Goal: Manage account settings

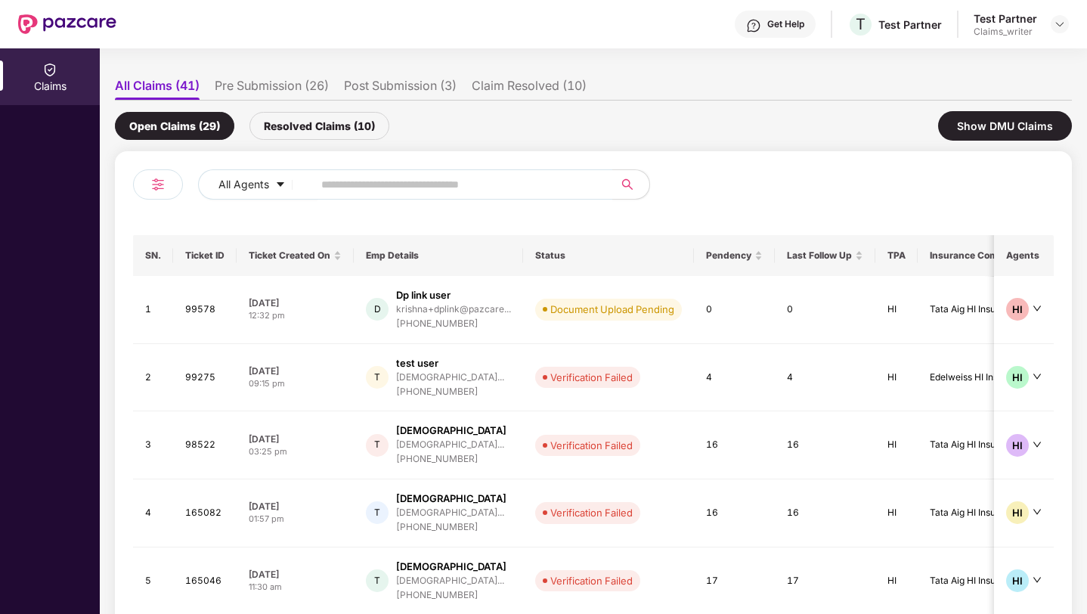
scroll to position [88, 0]
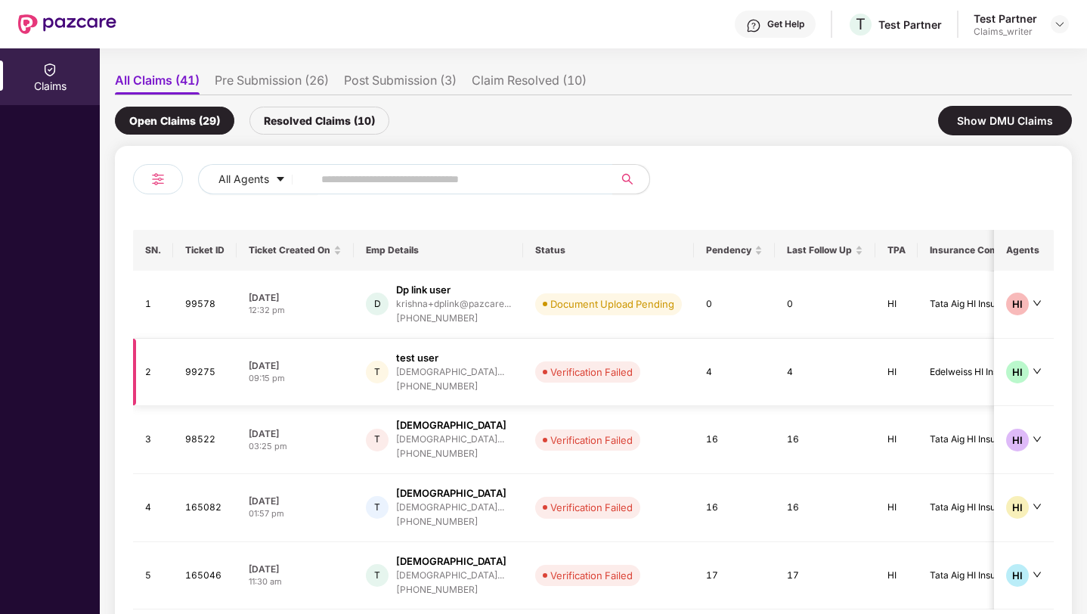
click at [504, 379] on div "[PHONE_NUMBER]" at bounding box center [450, 386] width 108 height 14
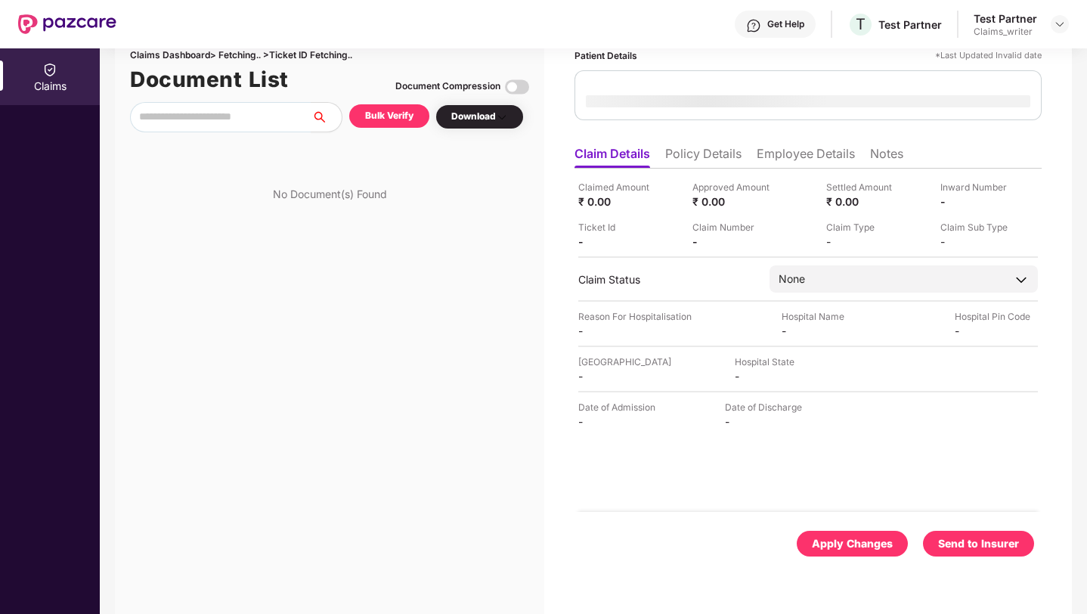
scroll to position [0, 0]
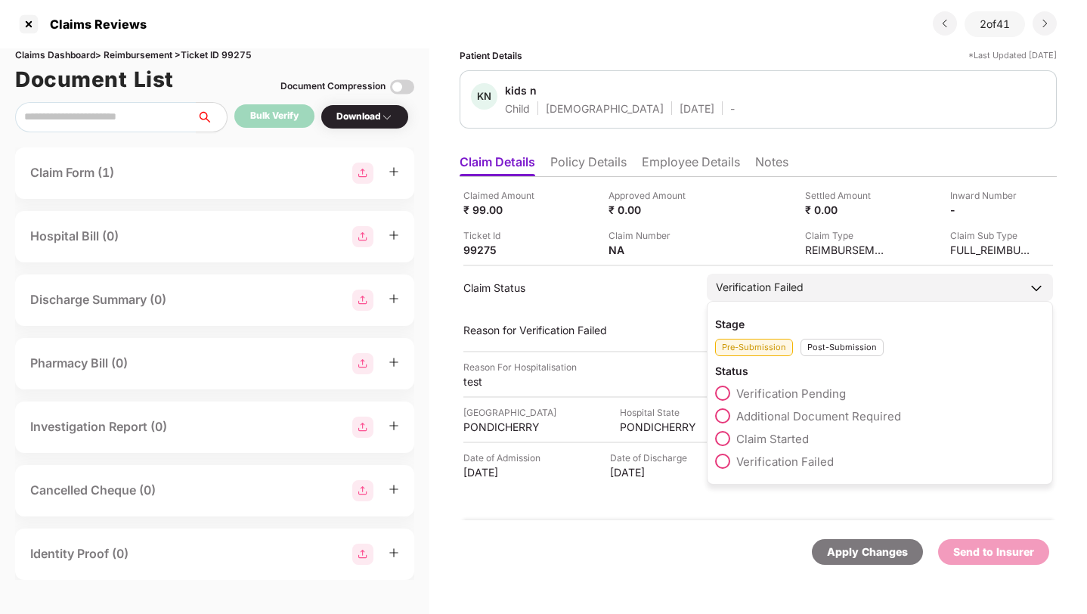
click at [722, 437] on span at bounding box center [722, 438] width 15 height 15
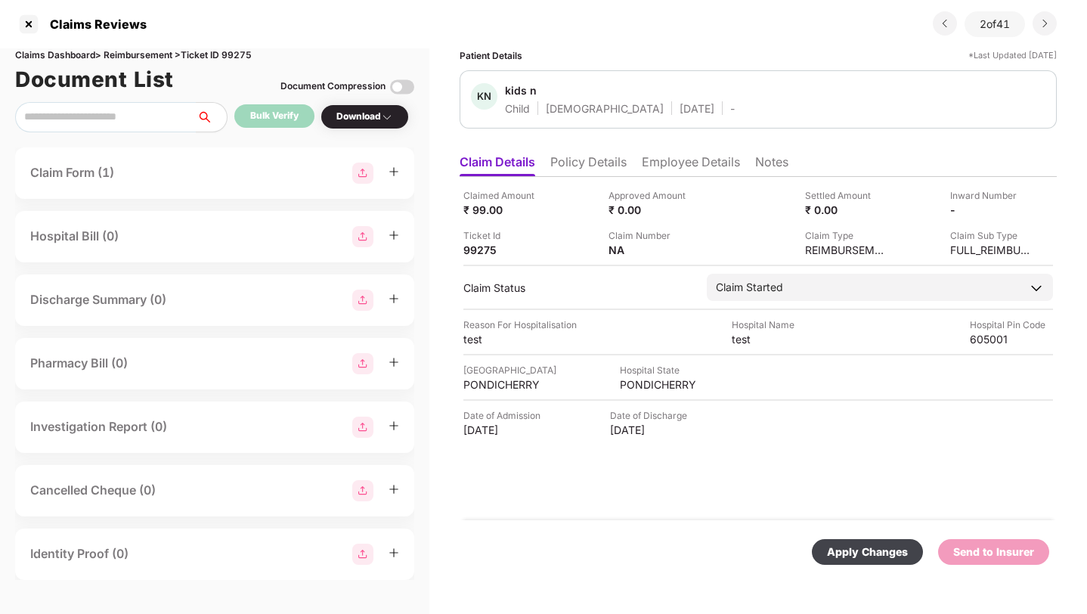
click at [872, 557] on div "Apply Changes" at bounding box center [867, 551] width 81 height 17
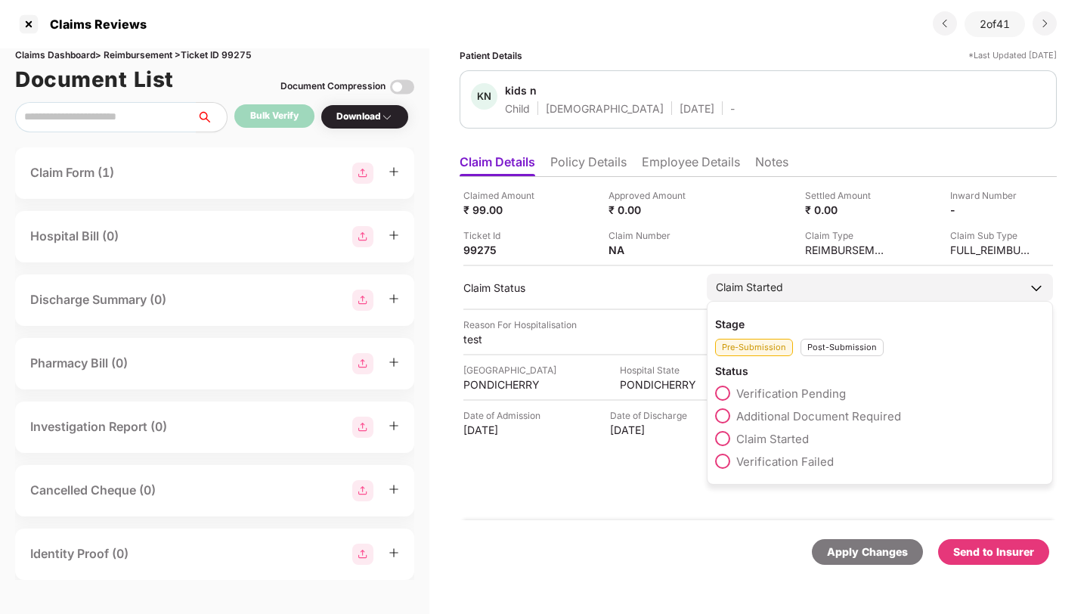
click at [723, 463] on span at bounding box center [722, 461] width 15 height 15
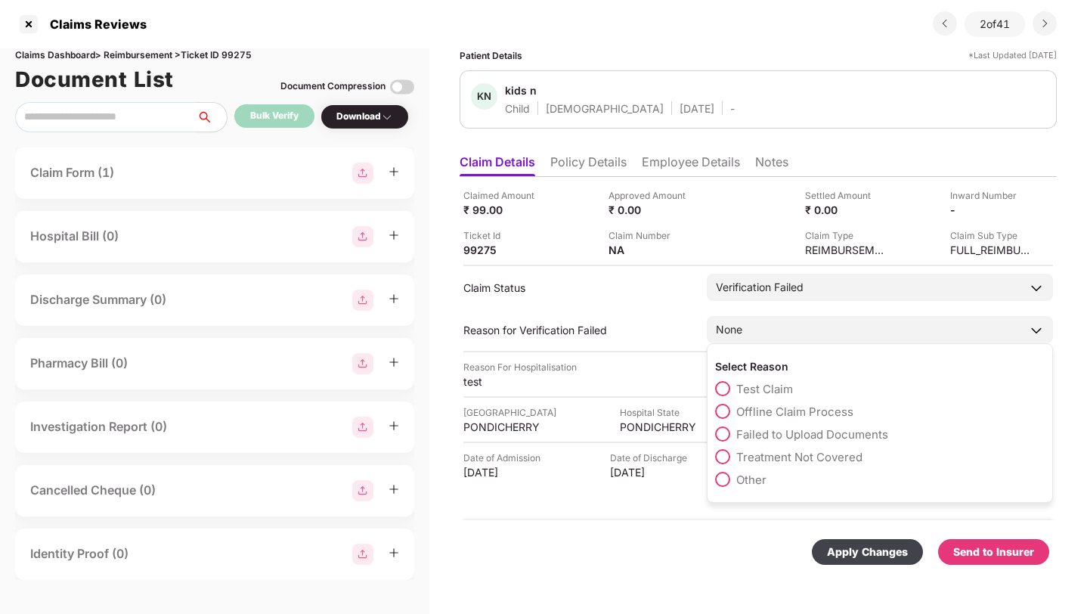
click at [725, 387] on span at bounding box center [722, 388] width 15 height 15
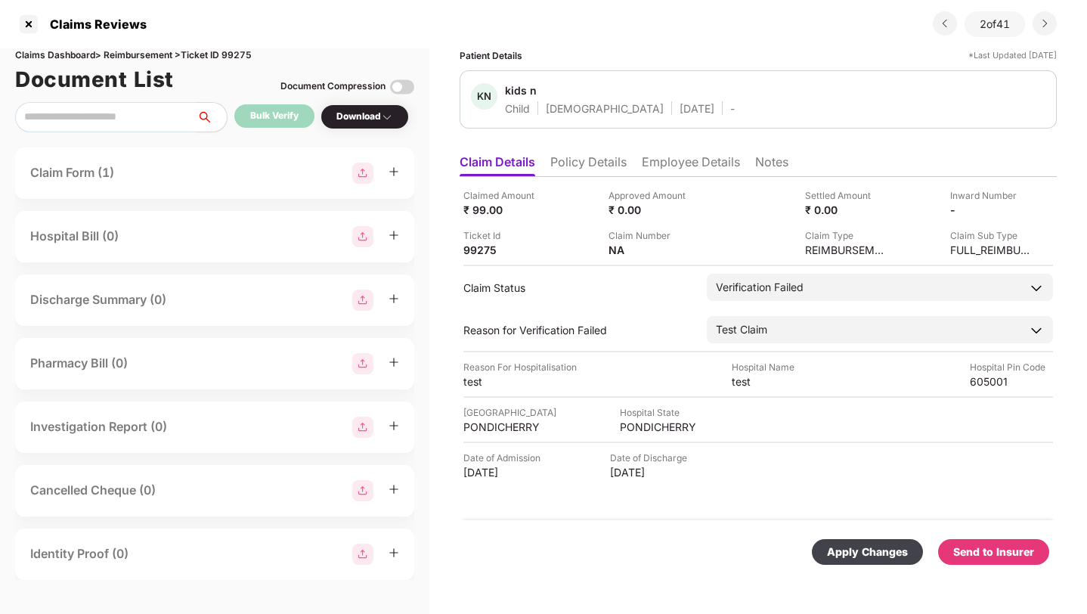
click at [850, 557] on div "Apply Changes" at bounding box center [867, 551] width 81 height 17
click at [26, 22] on div at bounding box center [29, 24] width 24 height 24
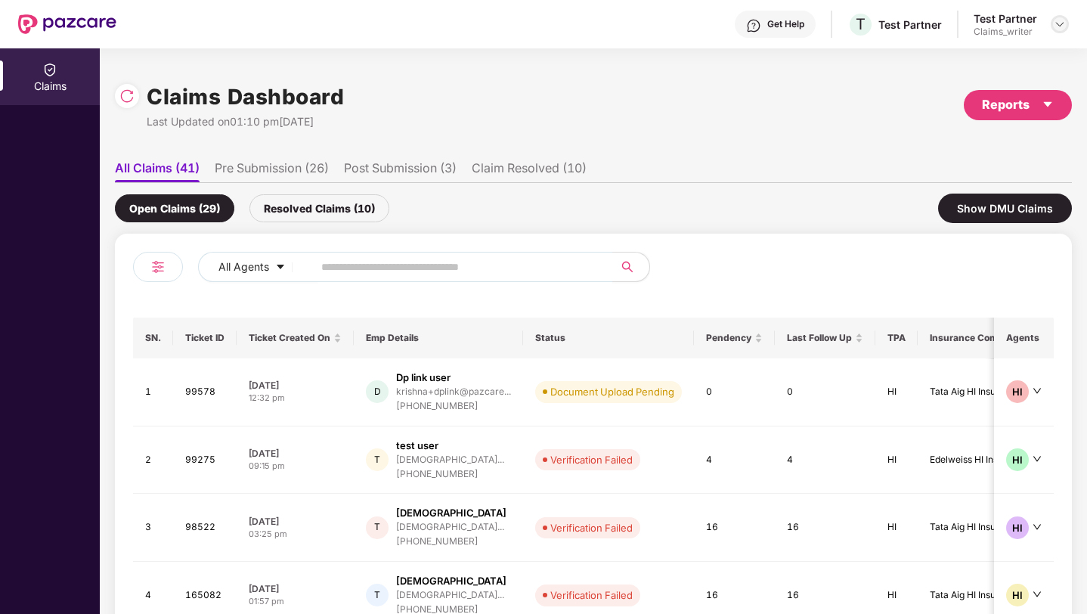
click at [1057, 24] on img at bounding box center [1060, 24] width 12 height 12
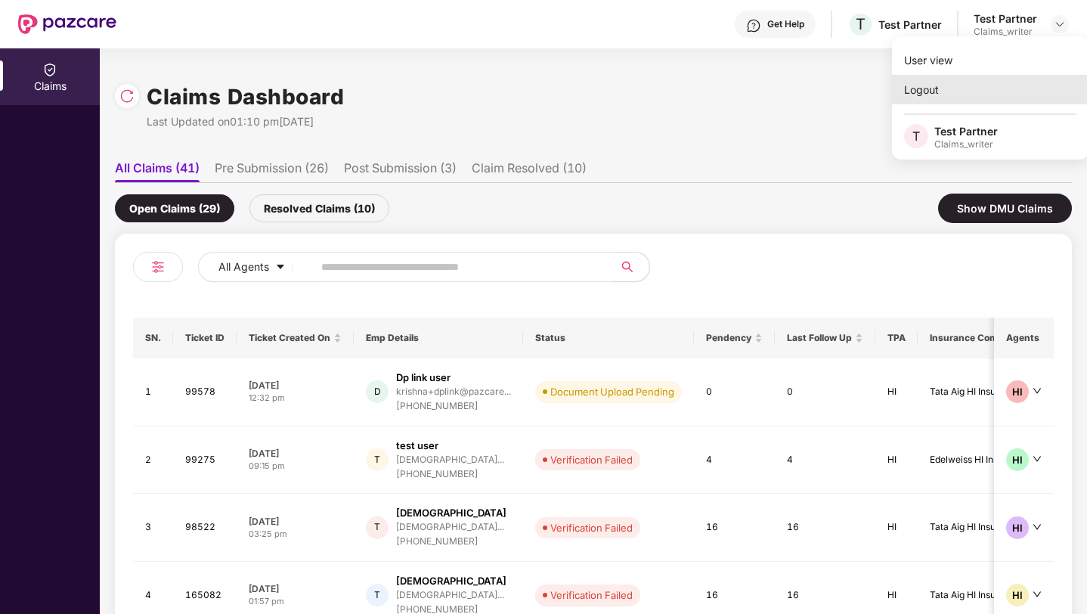
click at [921, 94] on div "Logout" at bounding box center [990, 89] width 197 height 29
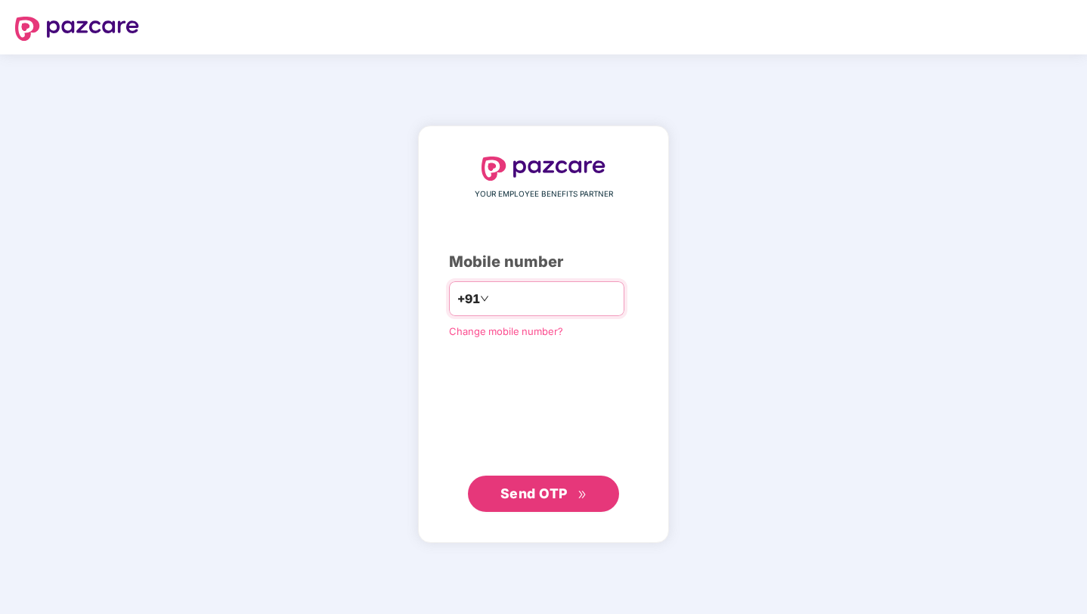
click at [513, 310] on input "number" at bounding box center [554, 298] width 124 height 24
type input "**********"
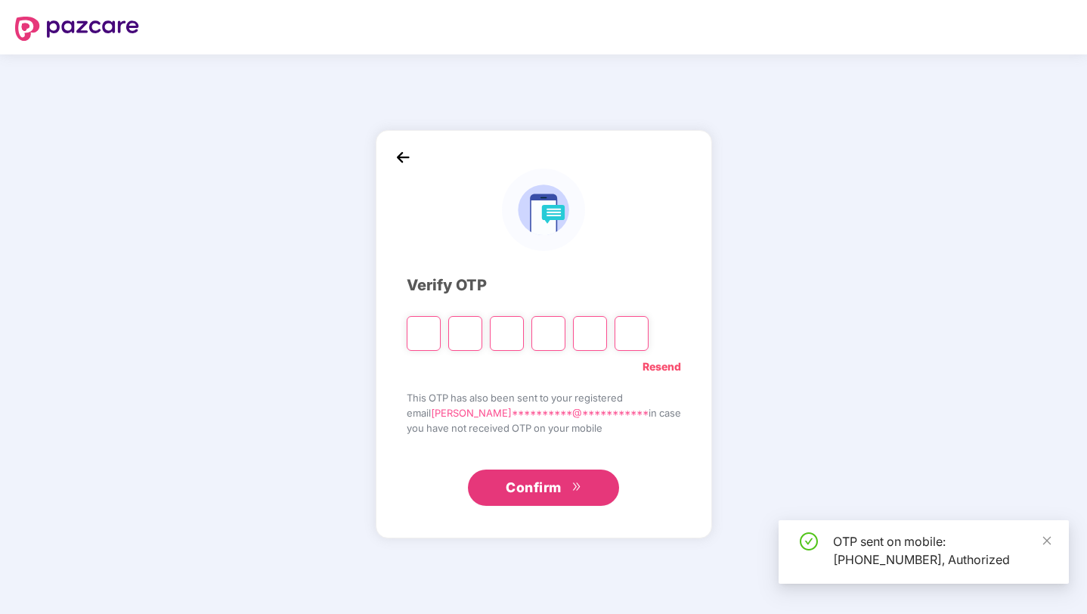
type input "*"
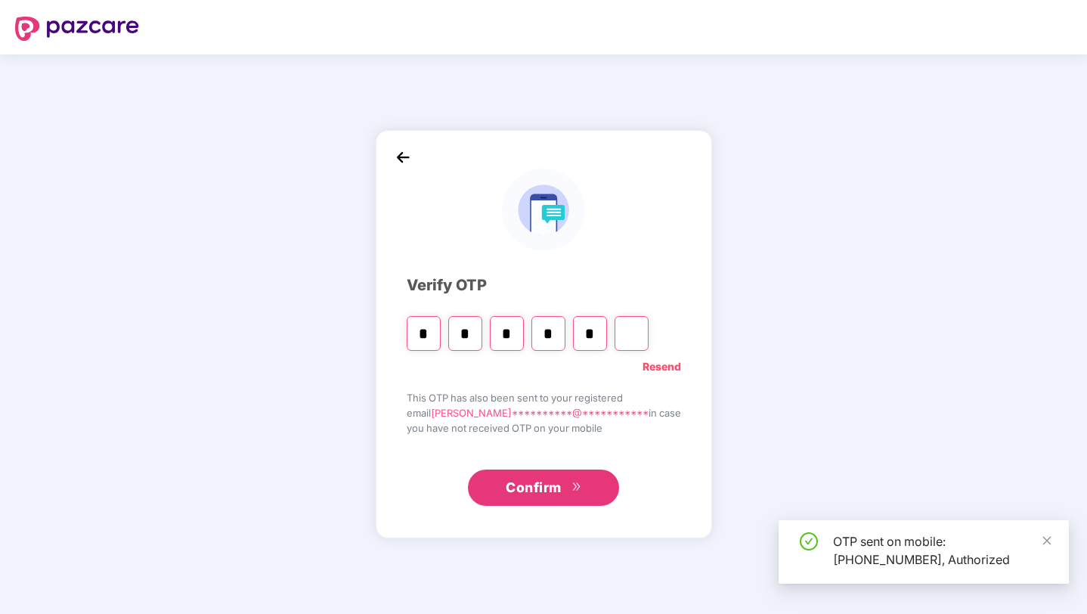
type input "*"
